Goal: Communication & Community: Answer question/provide support

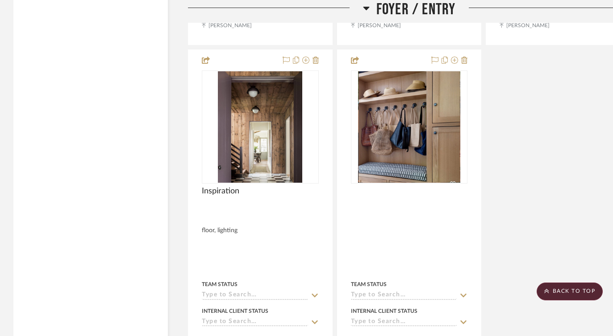
scroll to position [3145, 0]
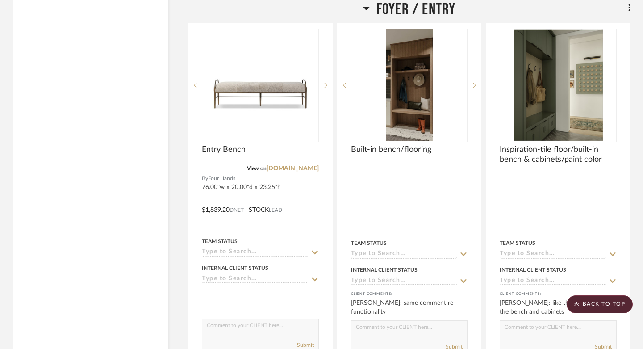
scroll to position [2773, 0]
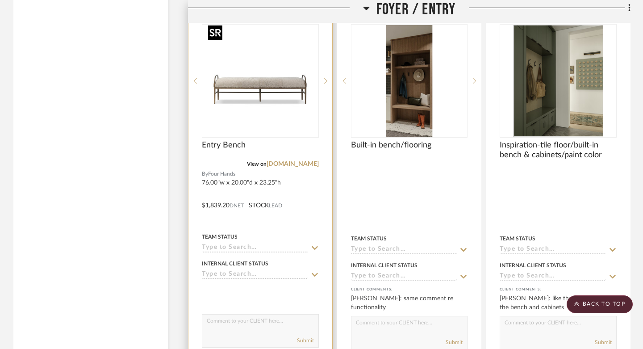
click at [0, 0] on img at bounding box center [0, 0] width 0 height 0
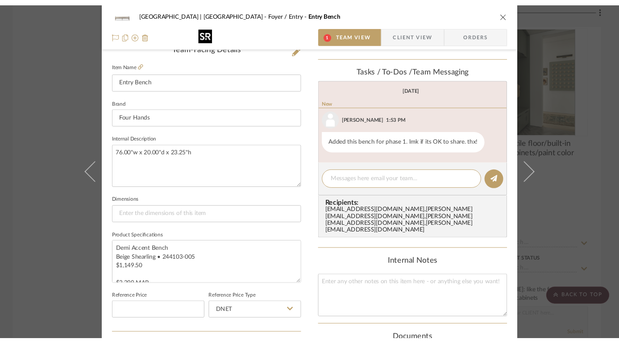
scroll to position [244, 0]
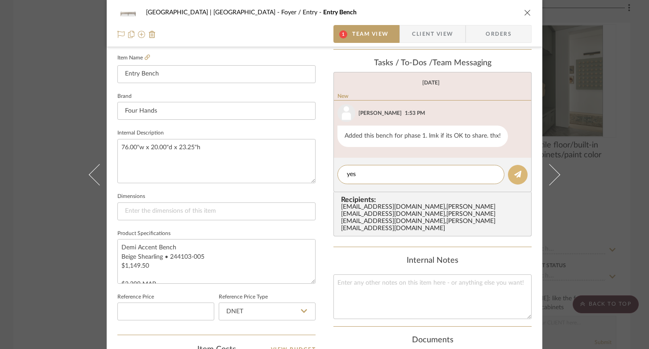
type textarea "yes"
click at [519, 176] on button at bounding box center [518, 175] width 20 height 20
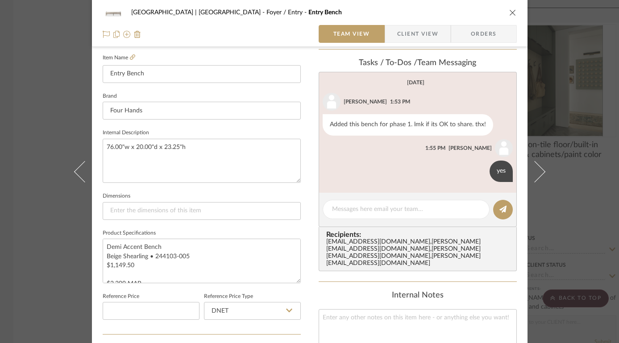
click at [509, 12] on icon "close" at bounding box center [512, 12] width 7 height 7
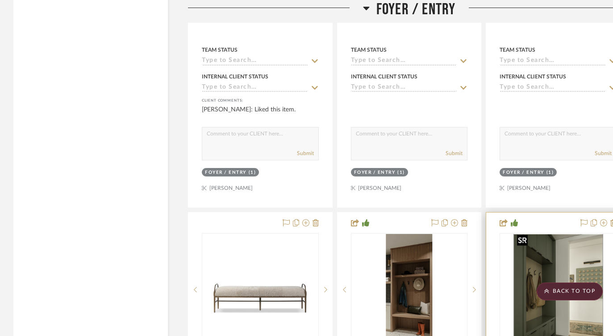
scroll to position [2213, 0]
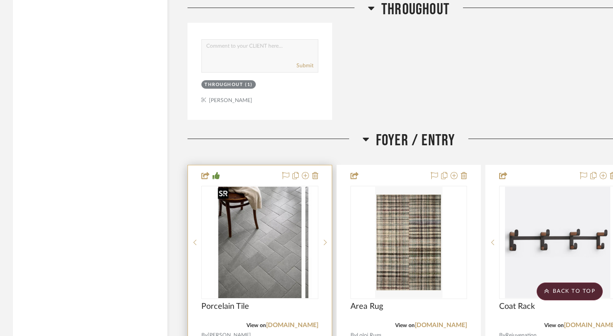
click at [261, 233] on img "0" at bounding box center [266, 243] width 91 height 112
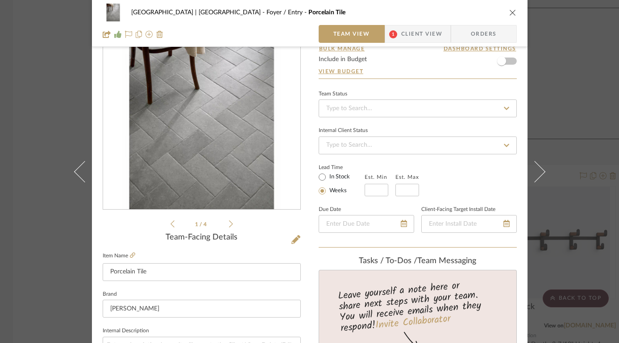
scroll to position [82, 0]
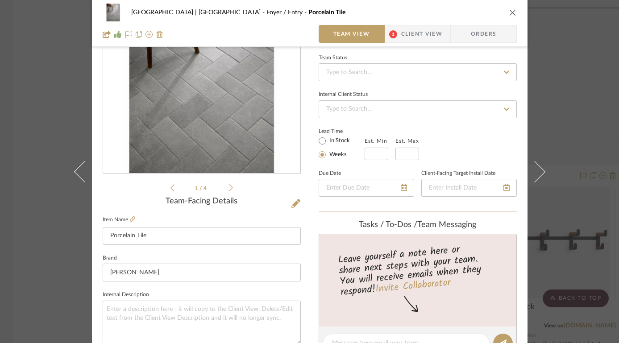
click at [229, 185] on icon at bounding box center [231, 188] width 4 height 8
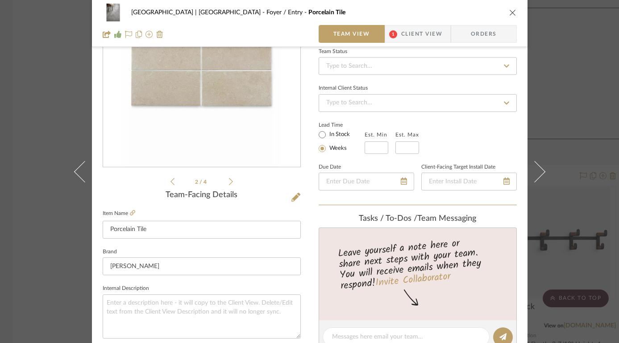
scroll to position [90, 0]
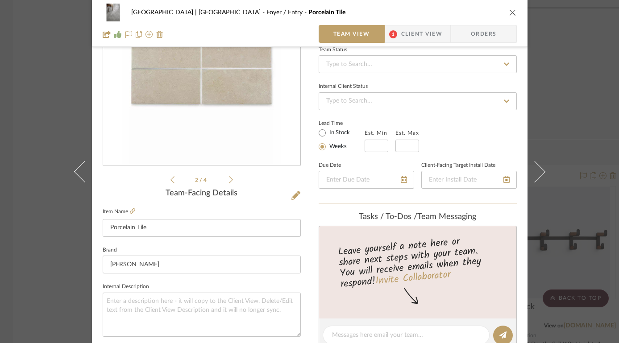
click at [229, 177] on icon at bounding box center [231, 180] width 4 height 8
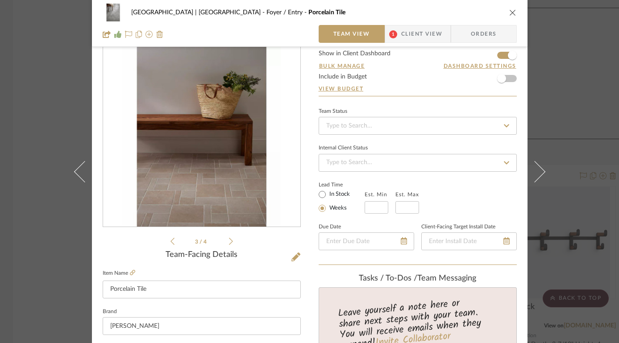
scroll to position [29, 0]
click at [294, 257] on icon at bounding box center [295, 256] width 9 height 9
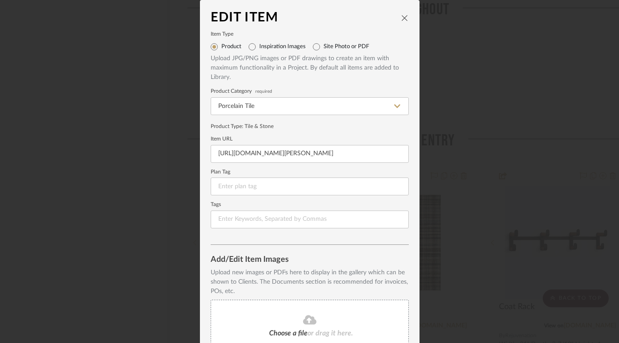
scroll to position [82, 0]
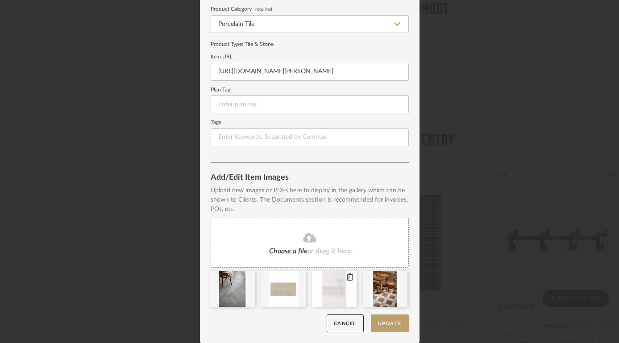
click at [348, 278] on icon at bounding box center [350, 277] width 6 height 7
click at [347, 278] on icon at bounding box center [350, 277] width 6 height 7
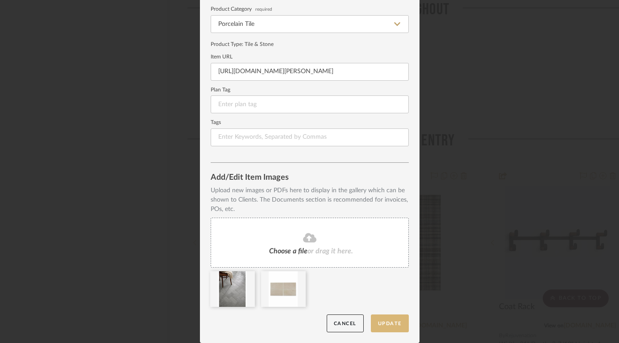
click at [389, 324] on button "Update" at bounding box center [390, 324] width 38 height 18
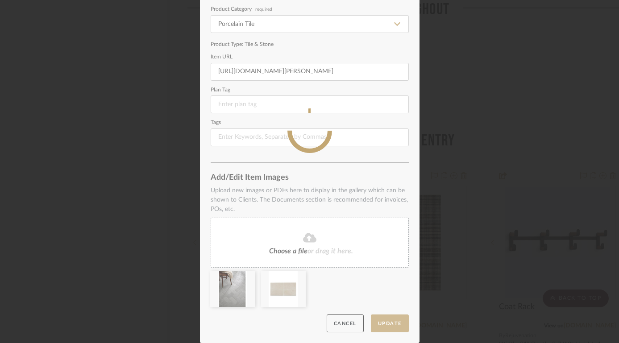
scroll to position [0, 0]
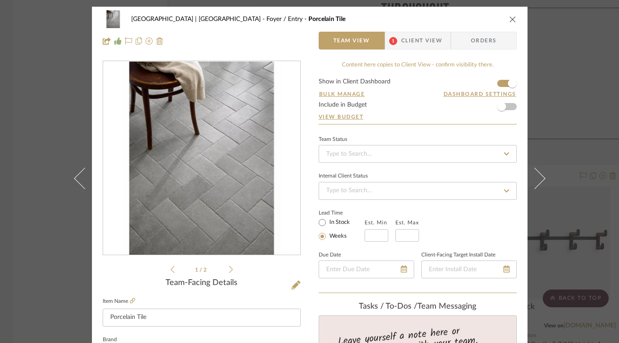
click at [400, 16] on div "Meadow Mountain | Vail Valley Foyer / Entry Porcelain Tile" at bounding box center [310, 19] width 414 height 18
click at [509, 16] on icon "close" at bounding box center [512, 19] width 7 height 7
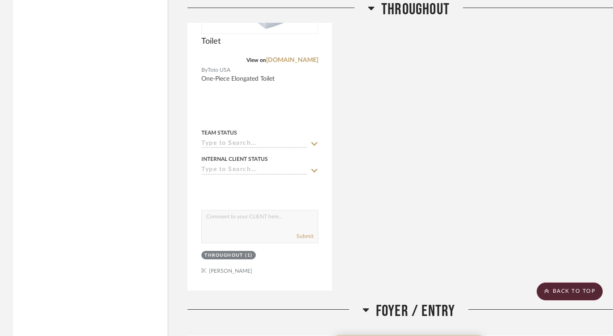
scroll to position [1867, 0]
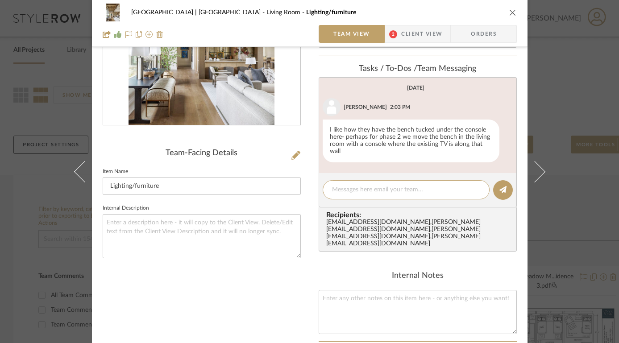
scroll to position [121, 0]
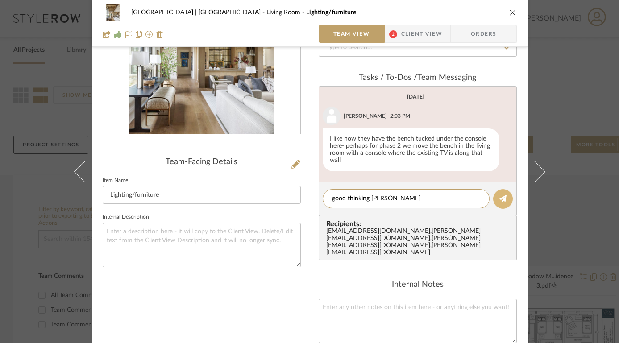
type textarea "good thinking Stephanie"
click at [501, 199] on icon at bounding box center [502, 198] width 7 height 7
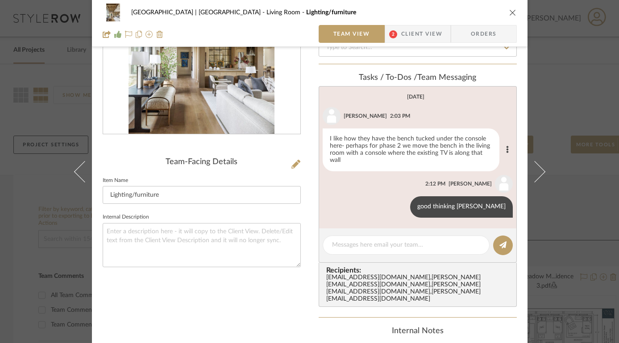
scroll to position [0, 0]
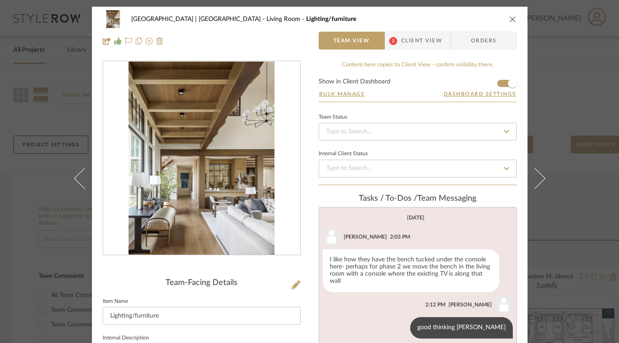
click at [393, 44] on span "2" at bounding box center [393, 41] width 16 height 18
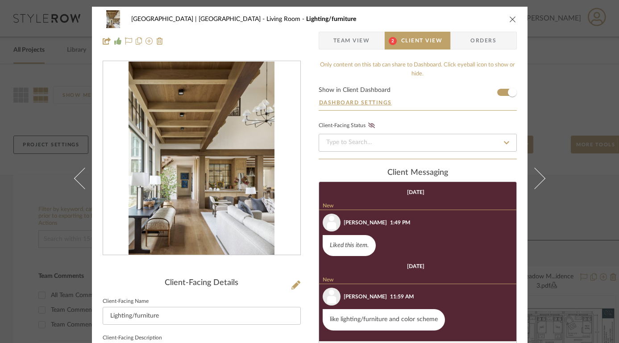
click at [510, 18] on icon "close" at bounding box center [512, 19] width 7 height 7
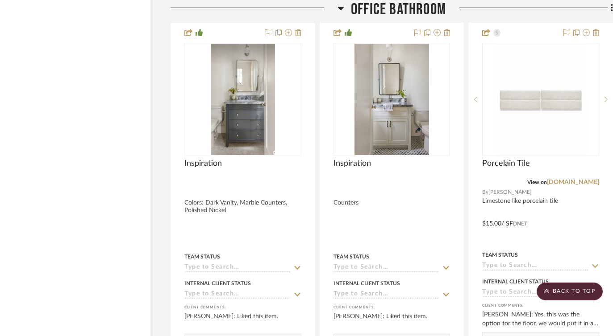
scroll to position [3200, 17]
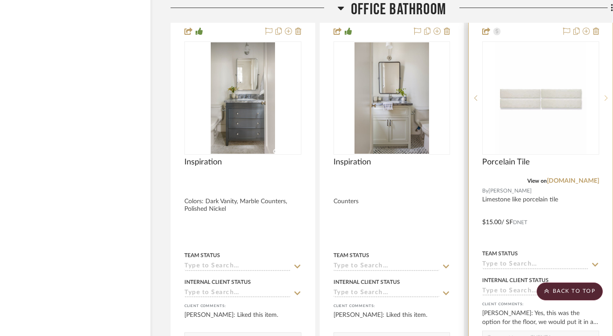
click at [606, 95] on icon at bounding box center [605, 97] width 3 height 5
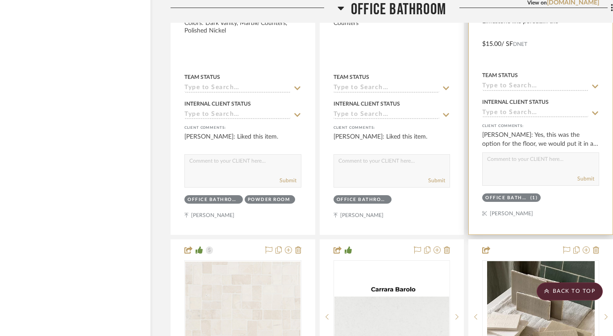
scroll to position [3460, 17]
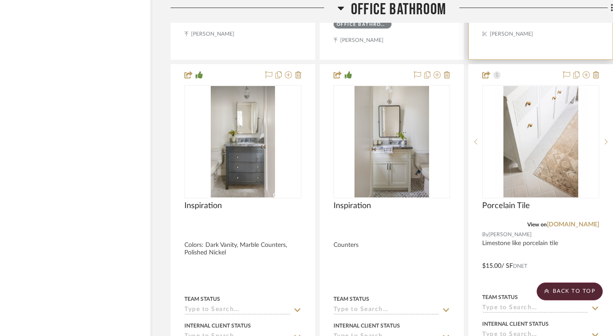
click at [531, 116] on img "1" at bounding box center [540, 142] width 91 height 112
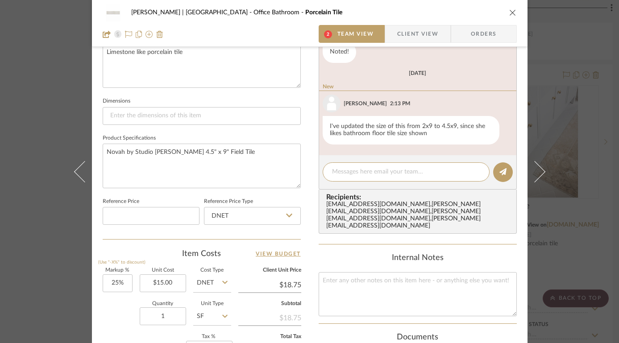
scroll to position [339, 0]
type textarea "great"
click at [499, 174] on icon at bounding box center [502, 171] width 7 height 7
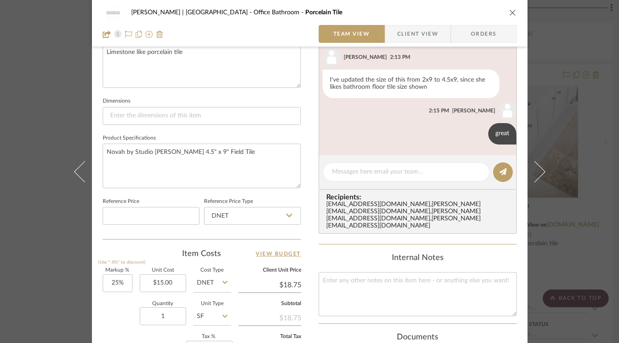
scroll to position [188, 0]
